Goal: Find specific page/section: Find specific page/section

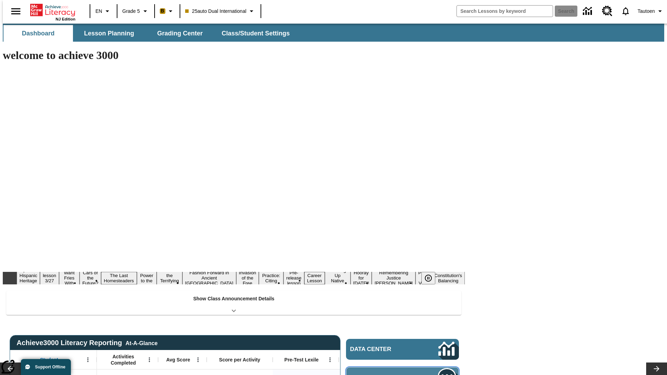
click at [405, 375] on span "Message Center" at bounding box center [384, 378] width 67 height 7
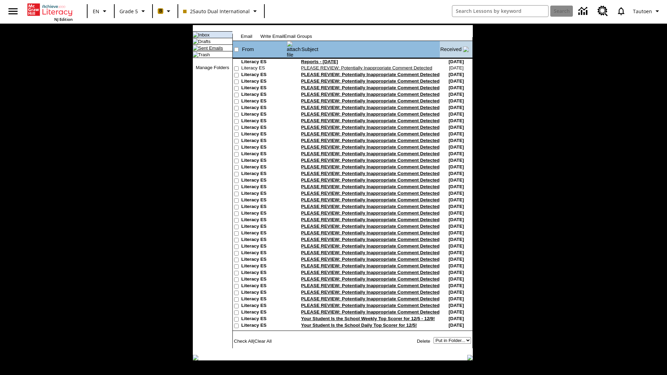
click at [205, 51] on link "Sent Emails" at bounding box center [210, 48] width 25 height 5
